Goal: Check status: Check status

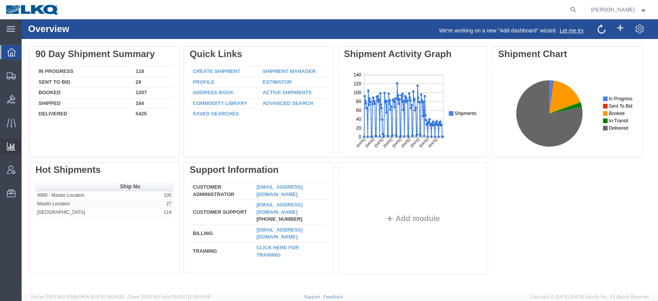
click at [0, 0] on span "Ad Hoc Reports" at bounding box center [0, 0] width 0 height 0
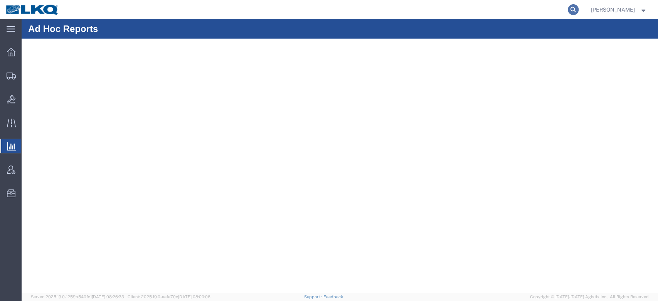
click at [579, 7] on icon at bounding box center [573, 9] width 11 height 11
paste input "56765394"
type input "56765394"
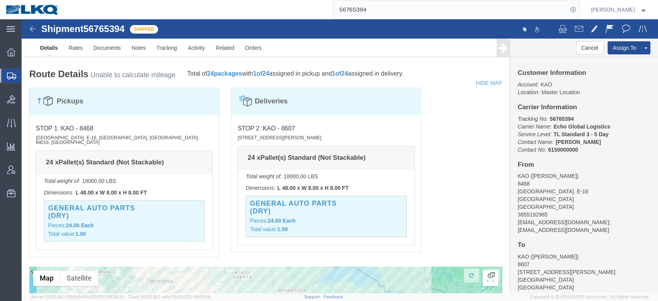
scroll to position [541, 0]
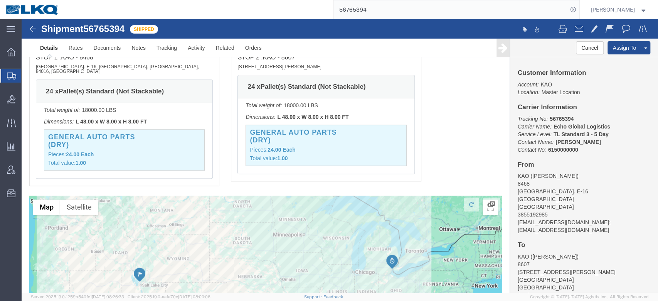
click at [372, 17] on input "56765394" at bounding box center [451, 9] width 235 height 19
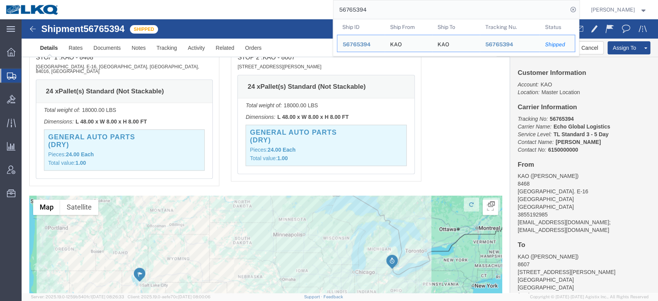
click at [372, 17] on input "56765394" at bounding box center [451, 9] width 235 height 19
paste input "44403"
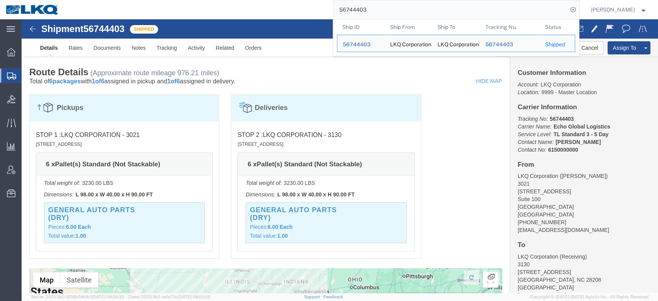
scroll to position [481, 0]
click at [364, 7] on input "56744403" at bounding box center [451, 9] width 235 height 19
paste input "8185"
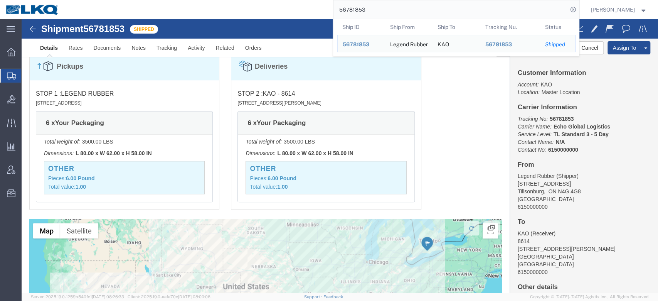
scroll to position [391, 0]
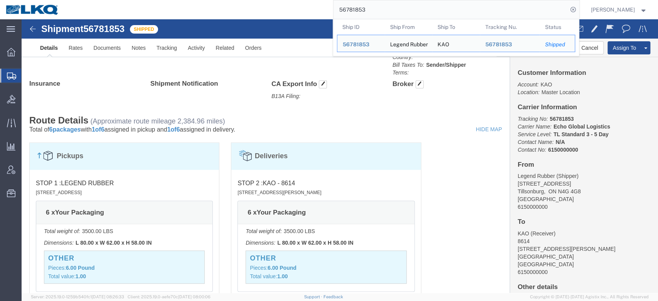
click at [364, 2] on input "56781853" at bounding box center [451, 9] width 235 height 19
paste input "29628"
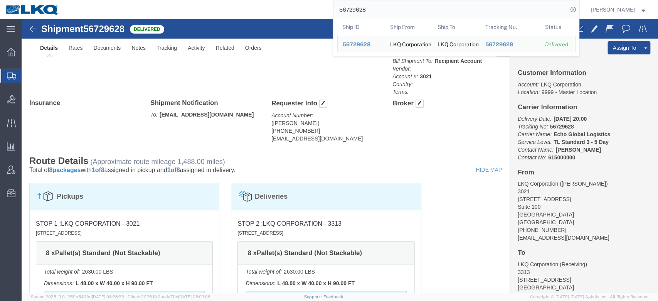
click at [366, 18] on input "56729628" at bounding box center [451, 9] width 235 height 19
paste input "54"
click at [381, 6] on input "56729654" at bounding box center [451, 9] width 235 height 19
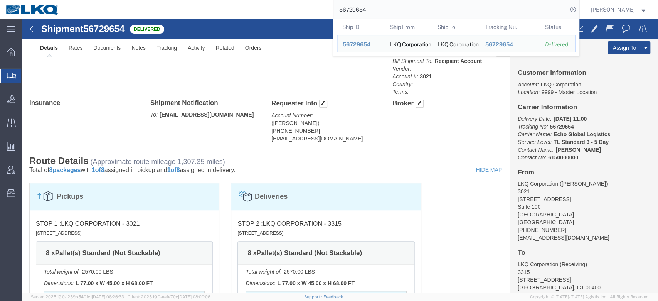
paste input "59749"
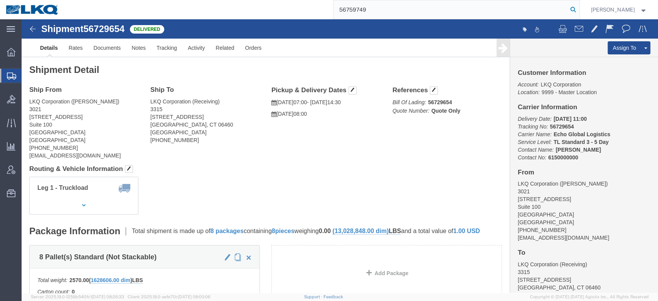
click at [579, 9] on icon at bounding box center [573, 9] width 11 height 11
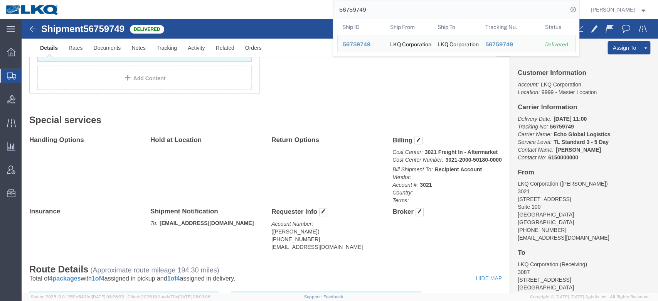
scroll to position [341, 0]
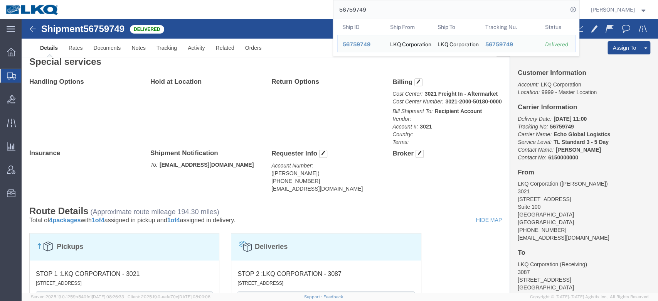
click at [361, 10] on input "56759749" at bounding box center [451, 9] width 235 height 19
paste input "77487"
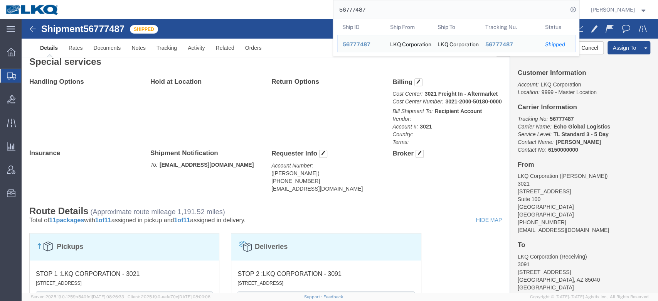
click at [370, 11] on input "56777487" at bounding box center [451, 9] width 235 height 19
paste input "80001"
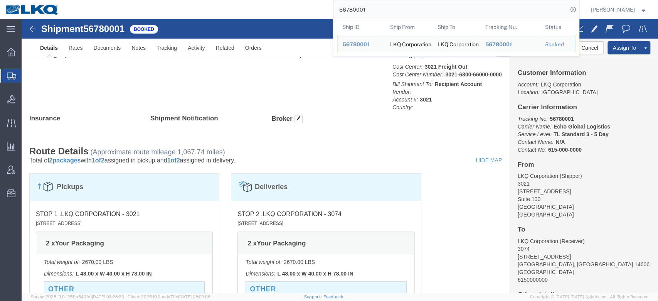
click at [363, 4] on input "56780001" at bounding box center [451, 9] width 235 height 19
paste input "29593"
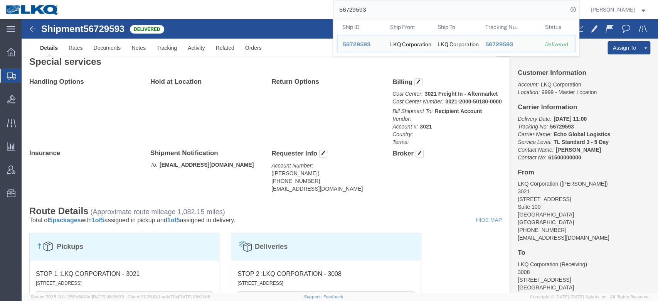
click at [373, 7] on input "56729593" at bounding box center [451, 9] width 235 height 19
paste input "31006"
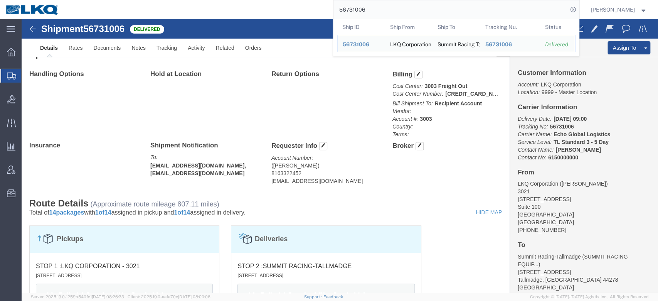
click at [374, 10] on input "56731006" at bounding box center [451, 9] width 235 height 19
paste input "44188"
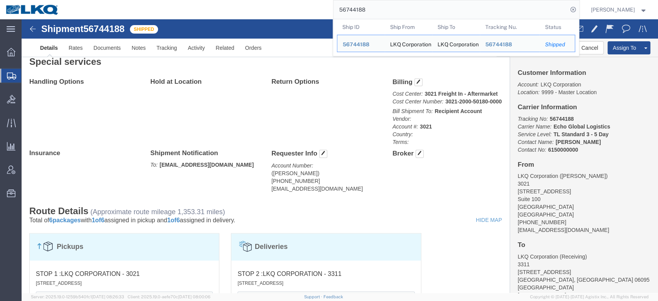
click at [392, 5] on input "56744188" at bounding box center [451, 9] width 235 height 19
paste input "41160"
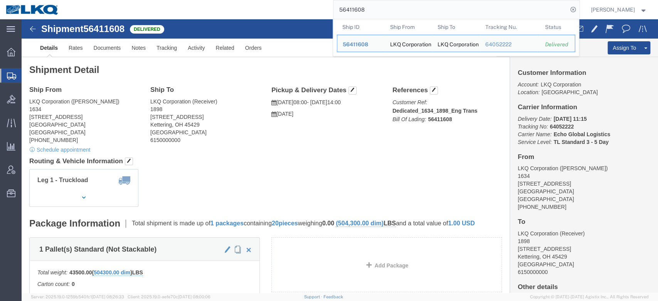
click at [369, 17] on input "56411608" at bounding box center [451, 9] width 235 height 19
paste input "746706"
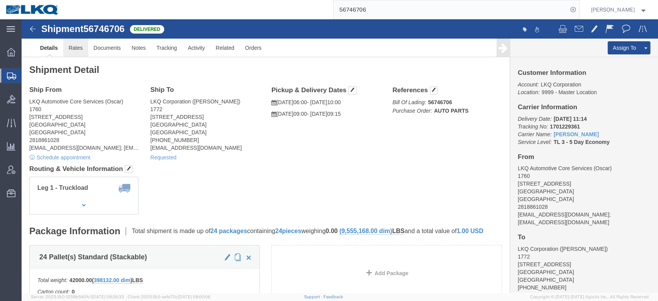
click link "Rates"
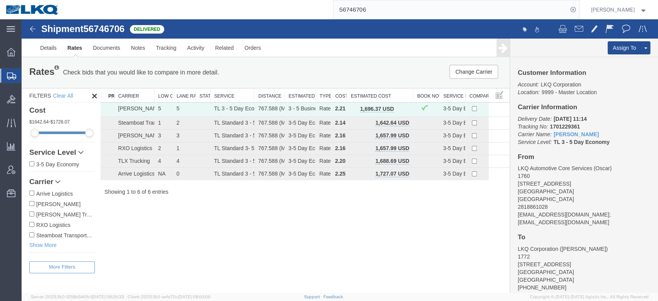
click at [363, 12] on input "56746706" at bounding box center [451, 9] width 235 height 19
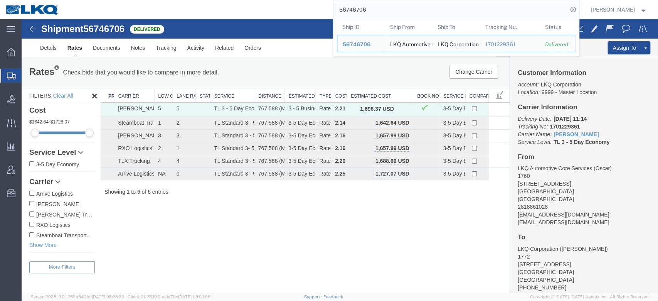
click at [363, 12] on input "56746706" at bounding box center [451, 9] width 235 height 19
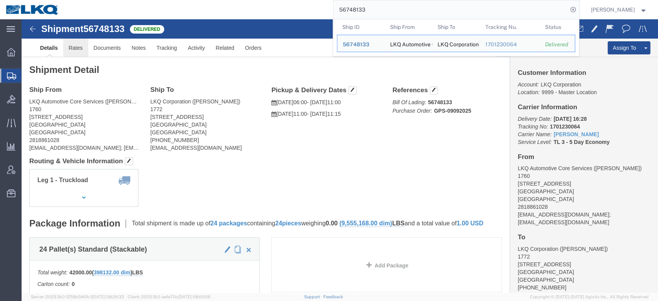
click link "Rates"
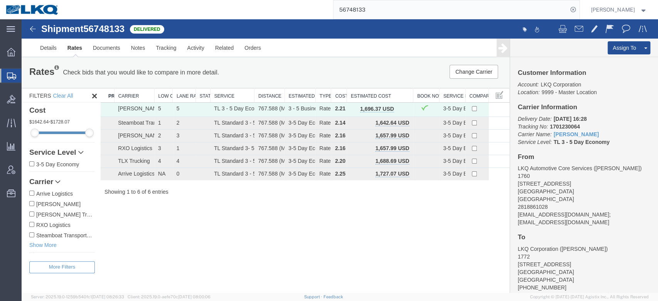
click at [376, 14] on input "56748133" at bounding box center [451, 9] width 235 height 19
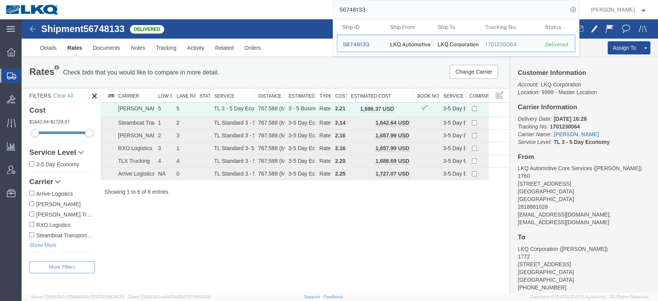
click at [376, 14] on input "56748133" at bounding box center [451, 9] width 235 height 19
paste input "690941"
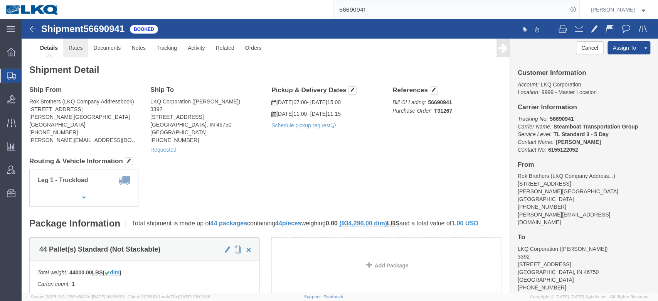
click link "Rates"
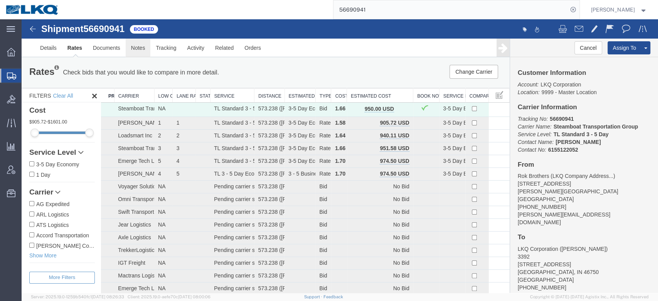
click at [140, 44] on link "Notes" at bounding box center [138, 48] width 25 height 19
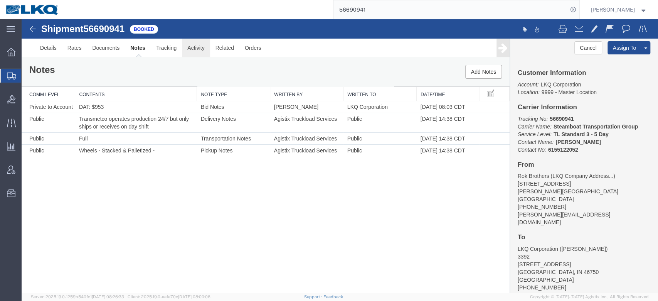
click at [191, 47] on link "Activity" at bounding box center [196, 48] width 28 height 19
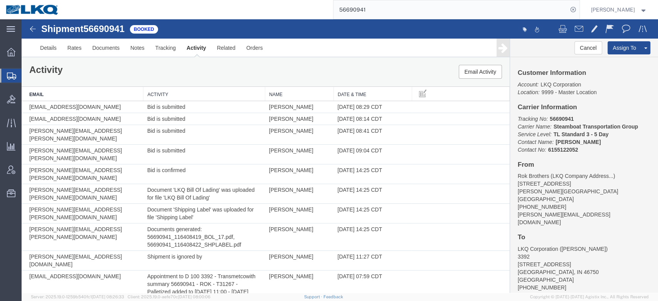
click at [174, 94] on th "Activity" at bounding box center [204, 94] width 122 height 14
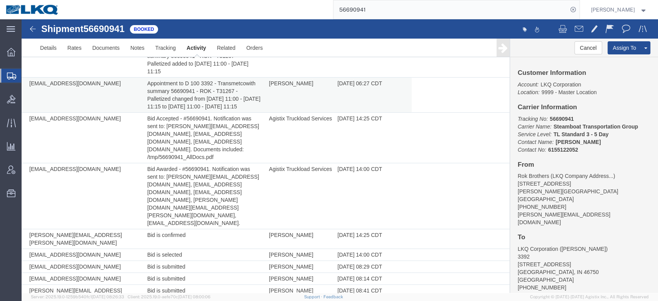
scroll to position [68, 0]
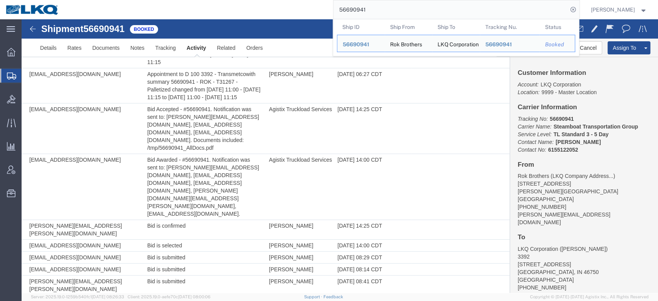
click at [375, 10] on input "56690941" at bounding box center [451, 9] width 235 height 19
paste input "397347"
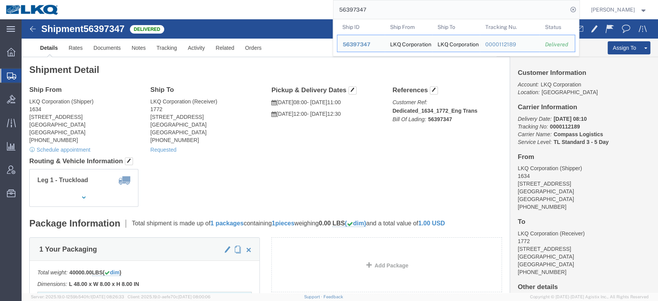
click at [372, 11] on input "56397347" at bounding box center [451, 9] width 235 height 19
paste input "747481"
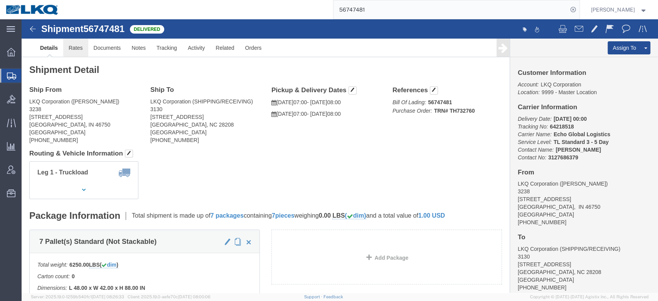
drag, startPoint x: 77, startPoint y: 48, endPoint x: 55, endPoint y: 29, distance: 29.0
click link "Rates"
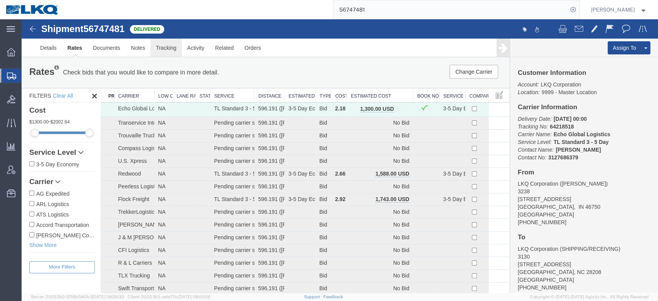
click at [162, 48] on link "Tracking" at bounding box center [165, 48] width 31 height 19
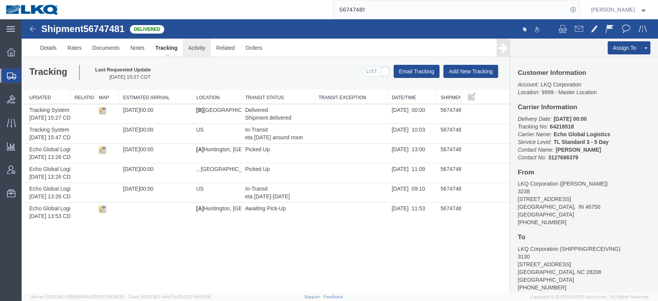
click at [199, 50] on link "Activity" at bounding box center [197, 48] width 28 height 19
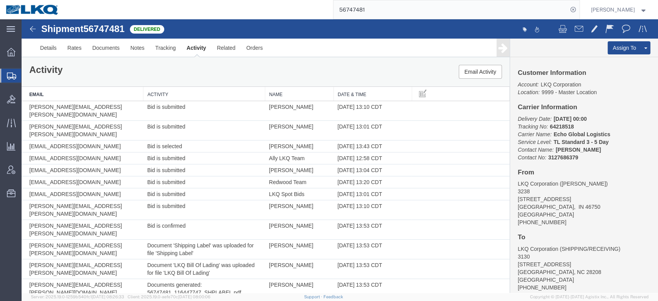
click at [370, 7] on input "56747481" at bounding box center [451, 9] width 235 height 19
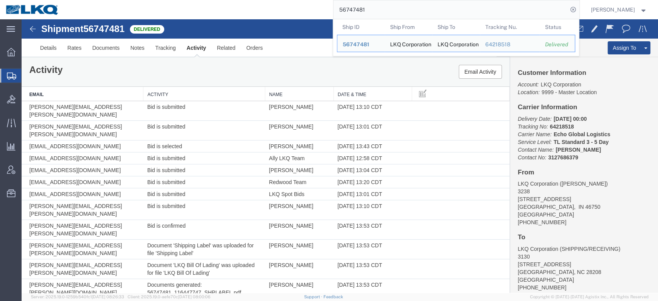
click at [370, 7] on input "56747481" at bounding box center [451, 9] width 235 height 19
paste input "92072"
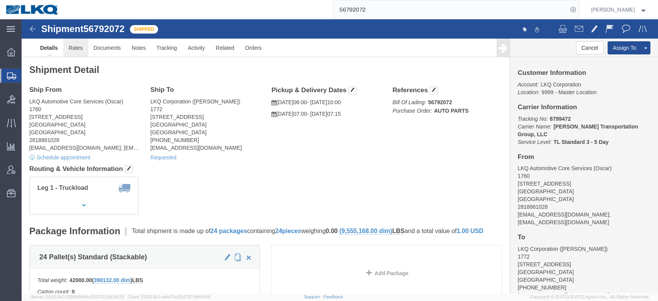
click link "Rates"
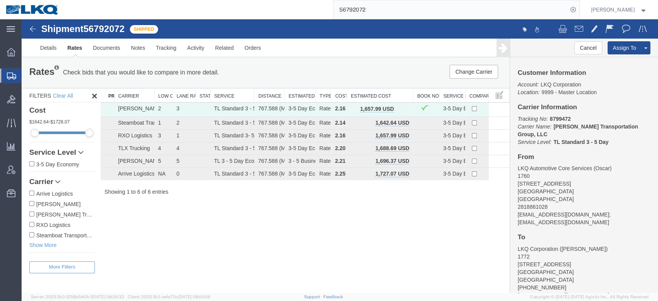
click at [371, 6] on input "56792072" at bounding box center [451, 9] width 235 height 19
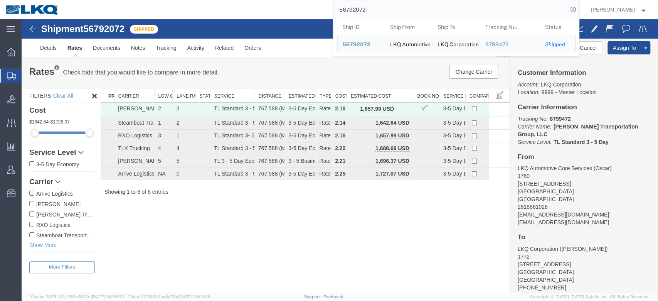
click at [371, 6] on input "56792072" at bounding box center [451, 9] width 235 height 19
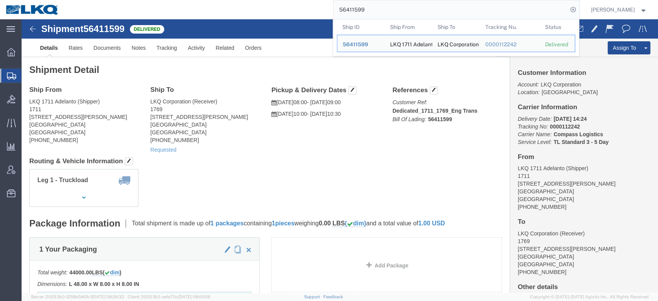
click at [395, 8] on input "56411599" at bounding box center [451, 9] width 235 height 19
paste input "730436"
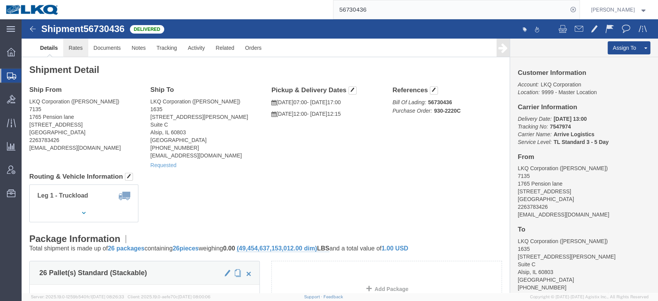
click link "Rates"
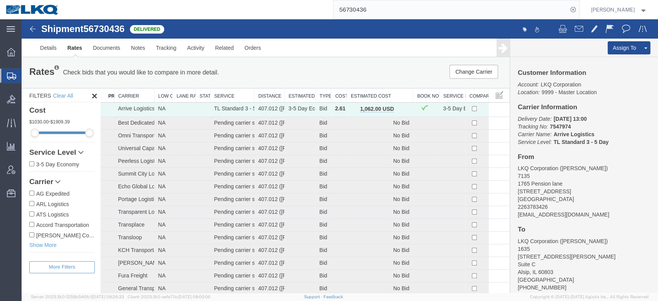
click at [361, 7] on input "56730436" at bounding box center [451, 9] width 235 height 19
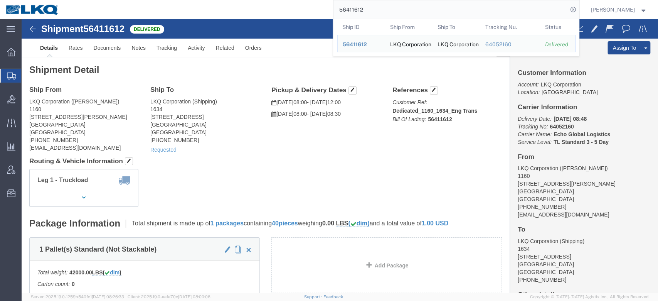
click at [404, 13] on input "56411612" at bounding box center [451, 9] width 235 height 19
paste input "720363"
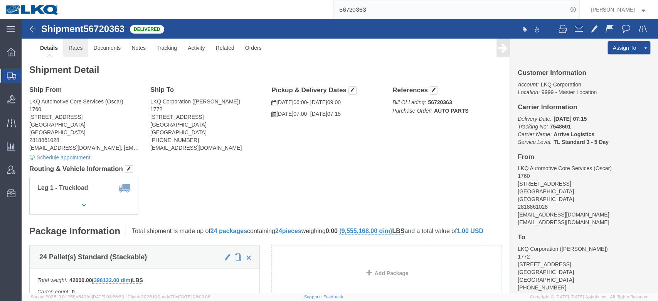
click link "Rates"
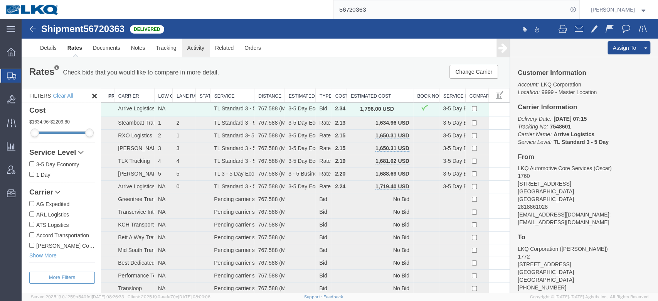
click at [195, 48] on link "Activity" at bounding box center [196, 48] width 28 height 19
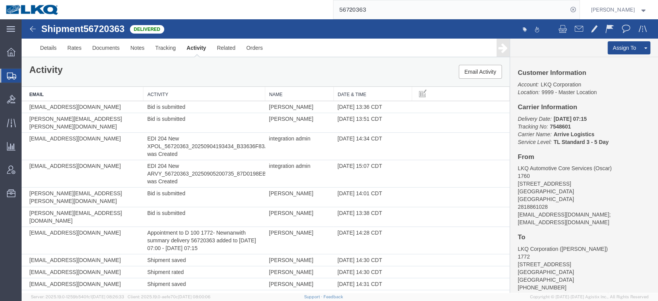
click at [186, 93] on th "Activity" at bounding box center [204, 94] width 122 height 14
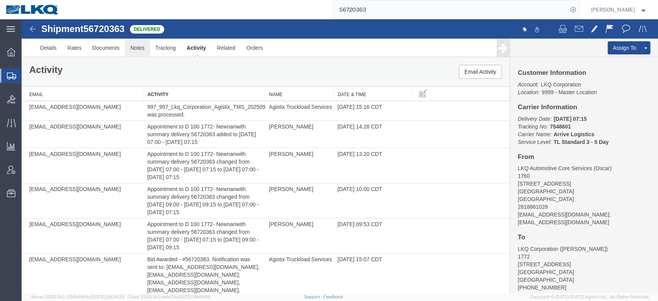
click at [134, 49] on link "Notes" at bounding box center [137, 48] width 25 height 19
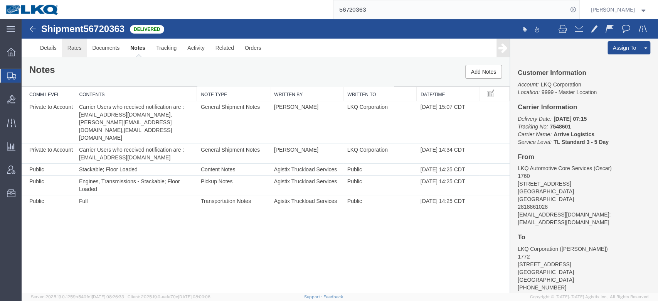
click at [72, 48] on link "Rates" at bounding box center [74, 48] width 25 height 19
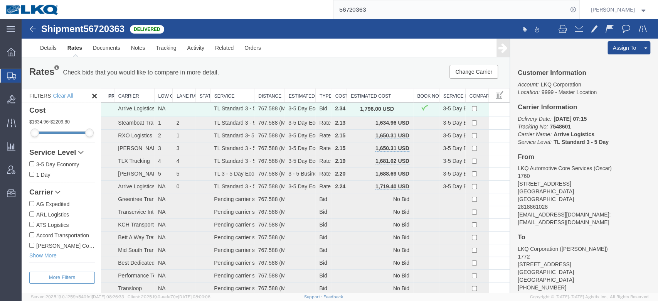
click at [379, 14] on input "56720363" at bounding box center [451, 9] width 235 height 19
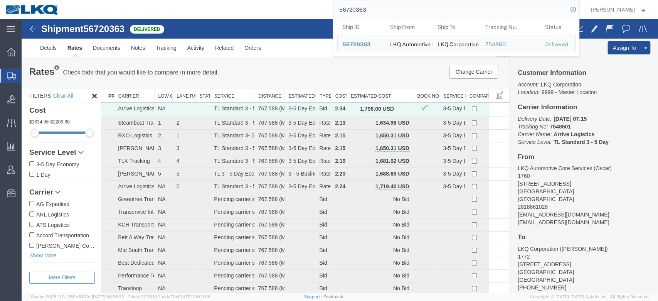
paste input "14965"
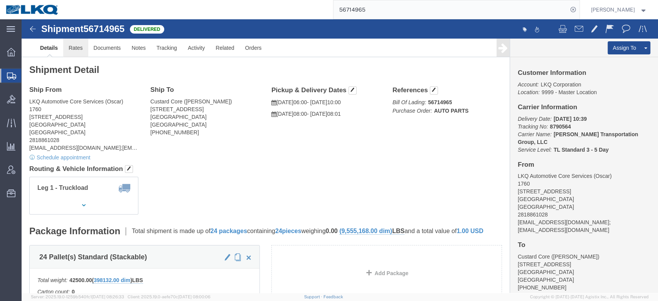
click link "Rates"
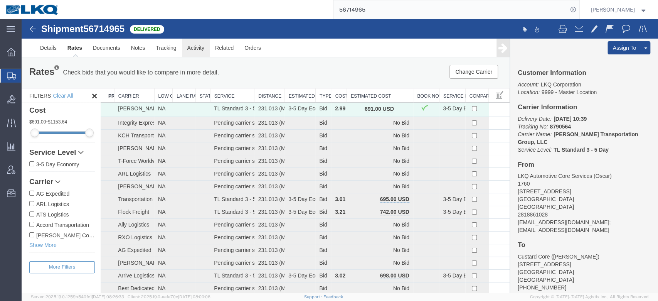
click at [197, 48] on link "Activity" at bounding box center [196, 48] width 28 height 19
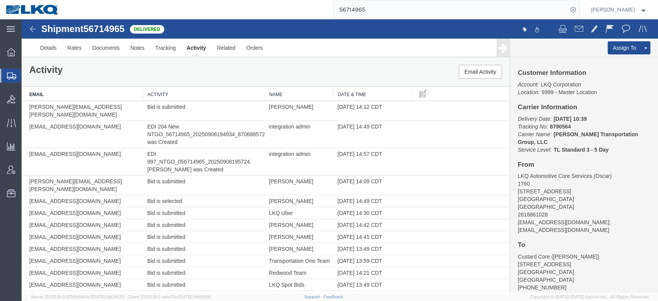
click at [199, 87] on th "Activity" at bounding box center [204, 94] width 122 height 14
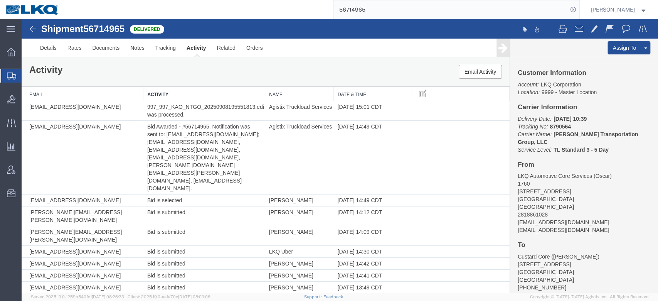
click at [376, 5] on input "56714965" at bounding box center [451, 9] width 235 height 19
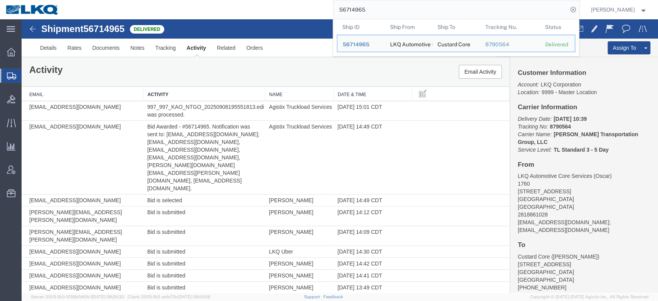
paste input "80826"
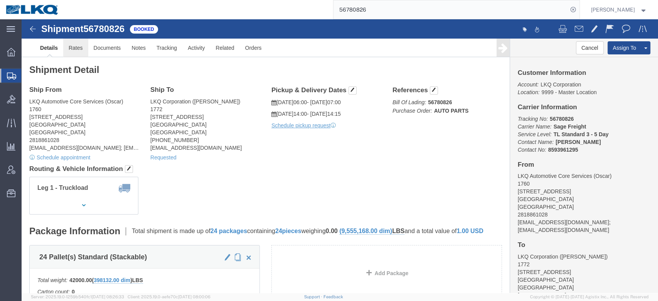
click link "Rates"
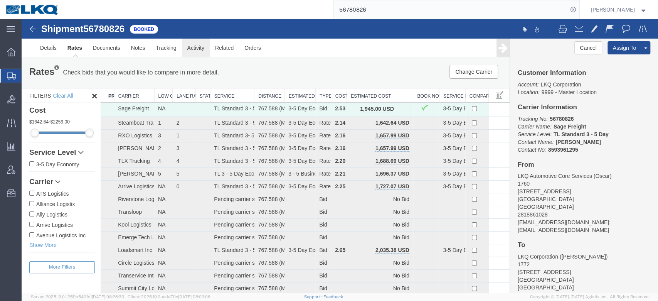
click at [194, 46] on link "Activity" at bounding box center [196, 48] width 28 height 19
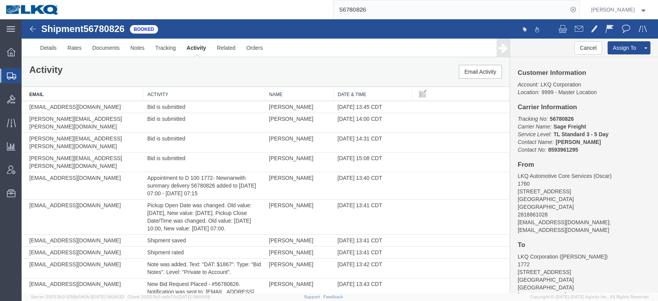
click at [207, 94] on th "Activity" at bounding box center [204, 94] width 122 height 14
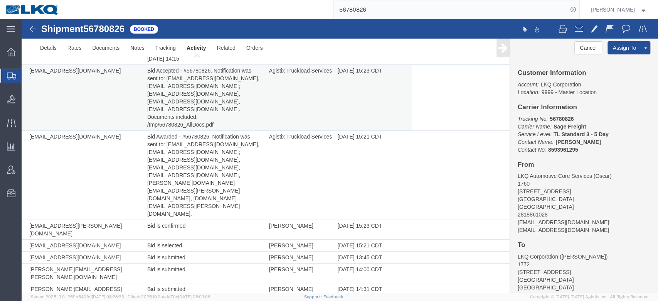
scroll to position [122, 0]
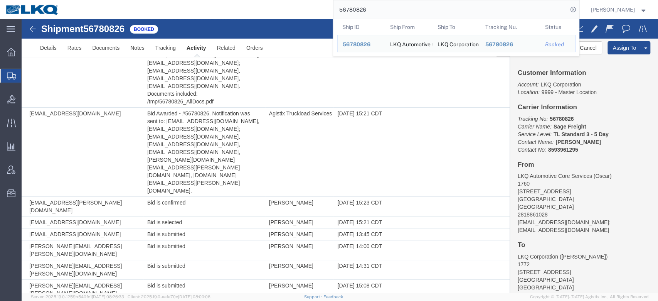
click at [388, 11] on input "56780826" at bounding box center [451, 9] width 235 height 19
paste input "649681"
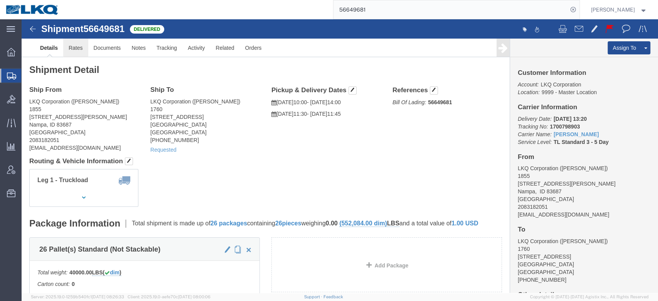
click link "Rates"
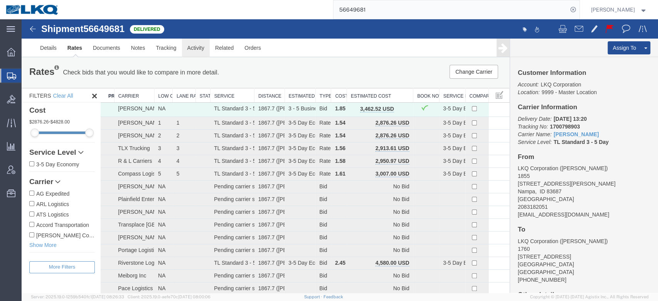
click at [192, 49] on link "Activity" at bounding box center [196, 48] width 28 height 19
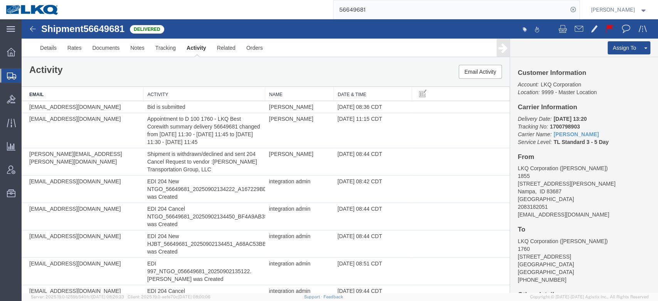
click at [193, 93] on th "Activity" at bounding box center [204, 94] width 122 height 14
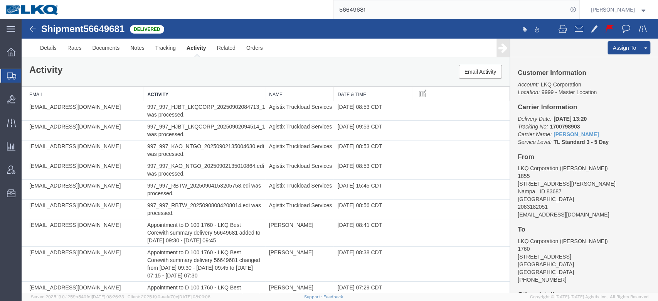
click at [374, 16] on input "56649681" at bounding box center [451, 9] width 235 height 19
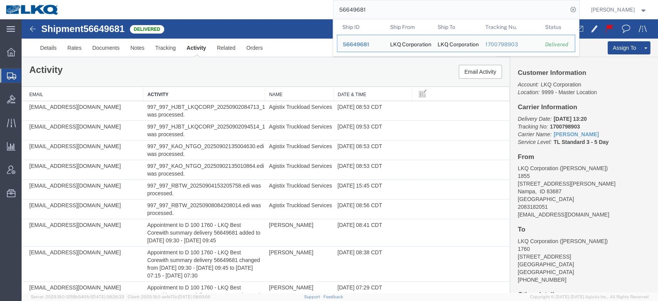
click at [374, 16] on input "56649681" at bounding box center [451, 9] width 235 height 19
paste input "743456"
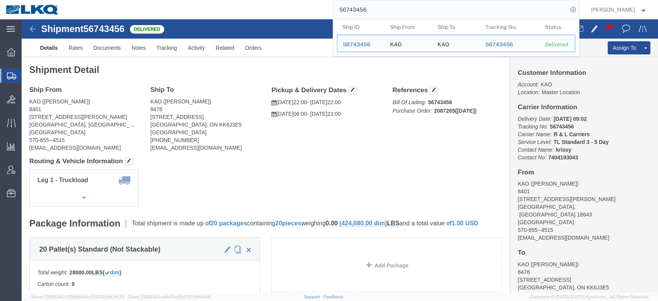
click at [406, 11] on input "56743456" at bounding box center [451, 9] width 235 height 19
paste input "3112"
type input "56731126"
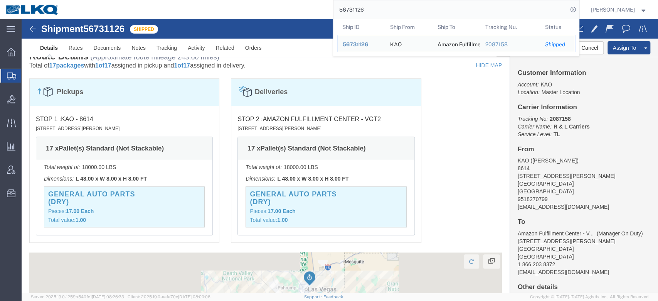
scroll to position [636, 0]
